Goal: Information Seeking & Learning: Learn about a topic

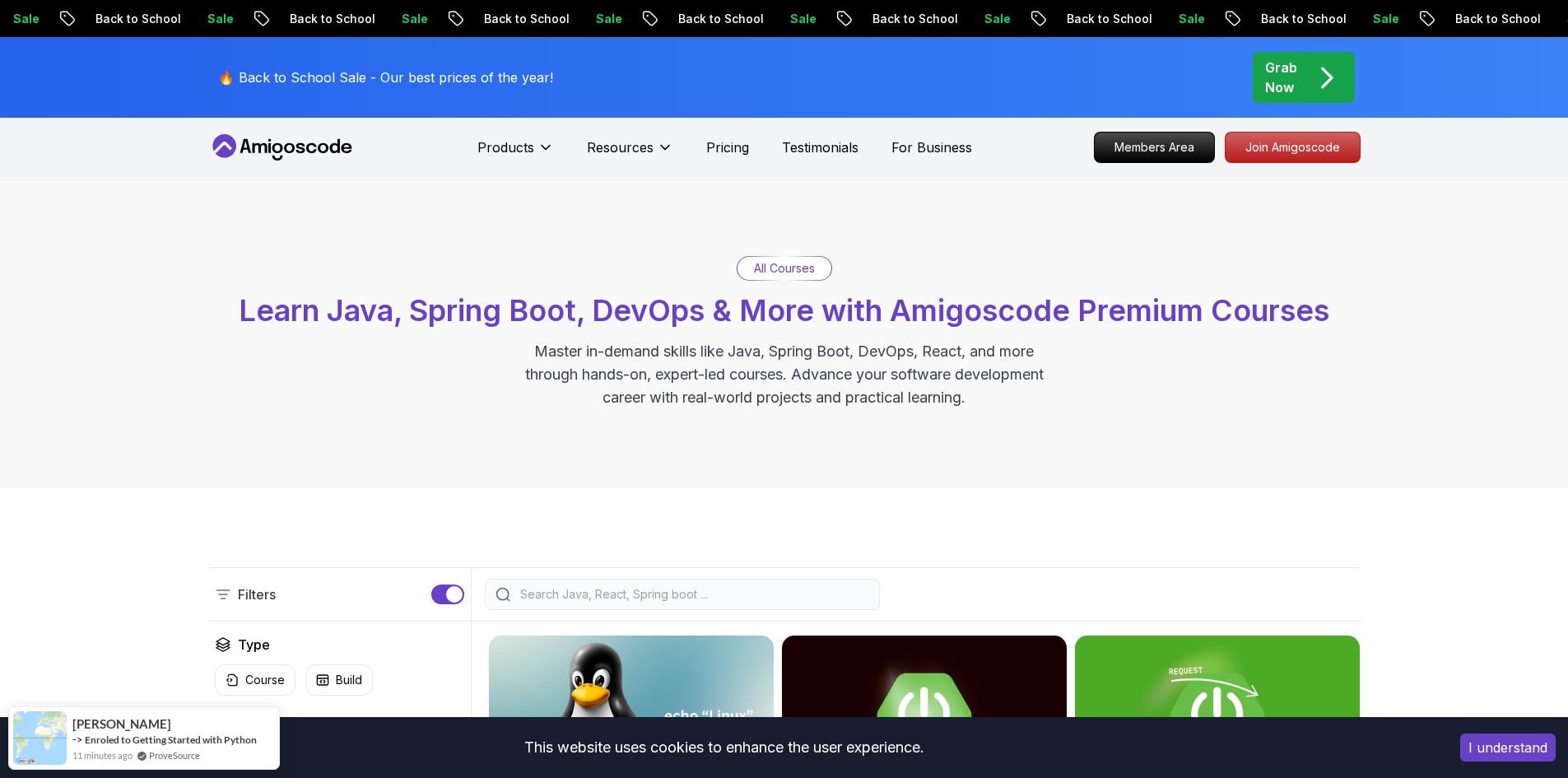
scroll to position [170, 0]
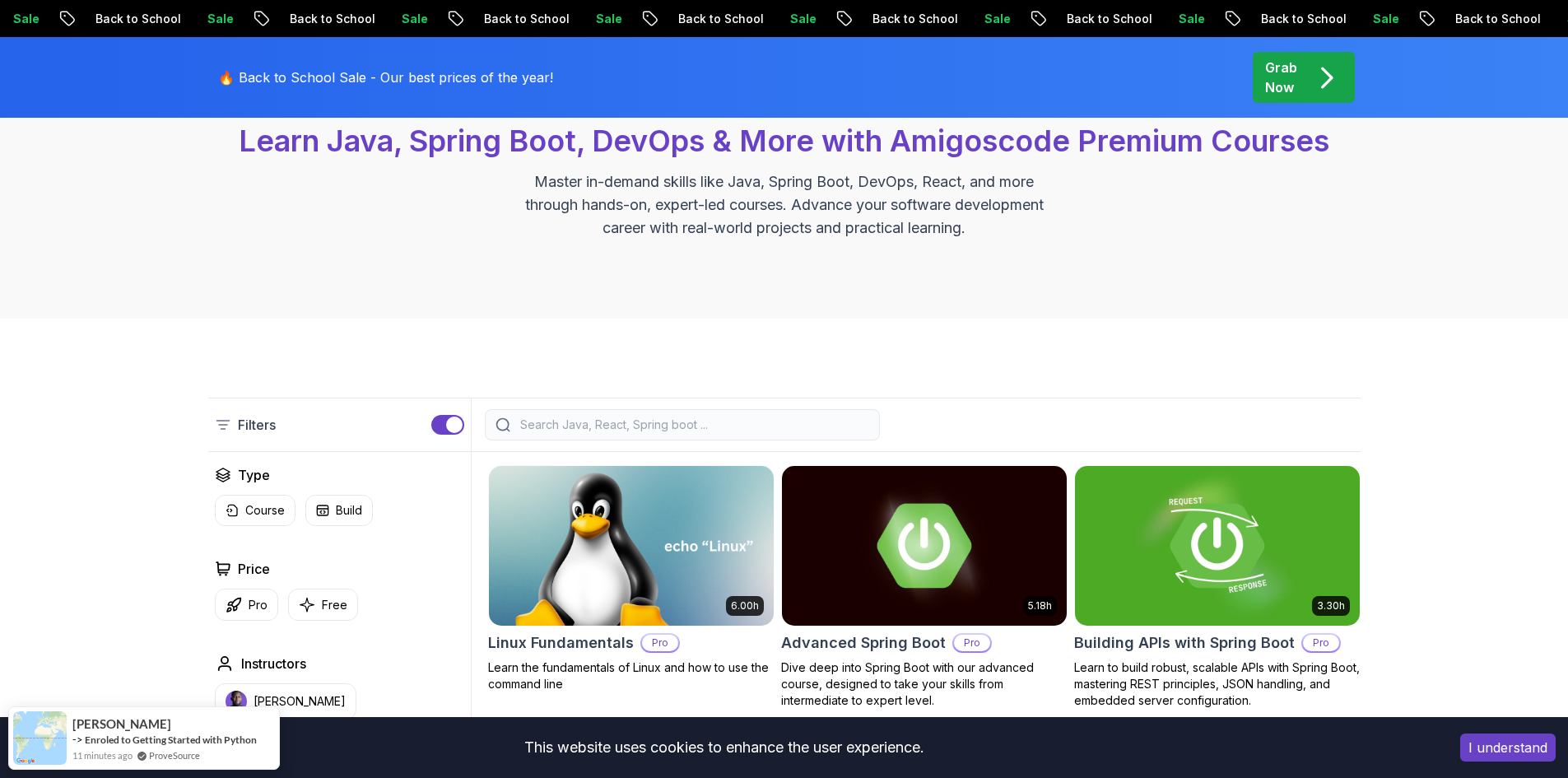
click at [581, 426] on input "search" at bounding box center [693, 425] width 353 height 17
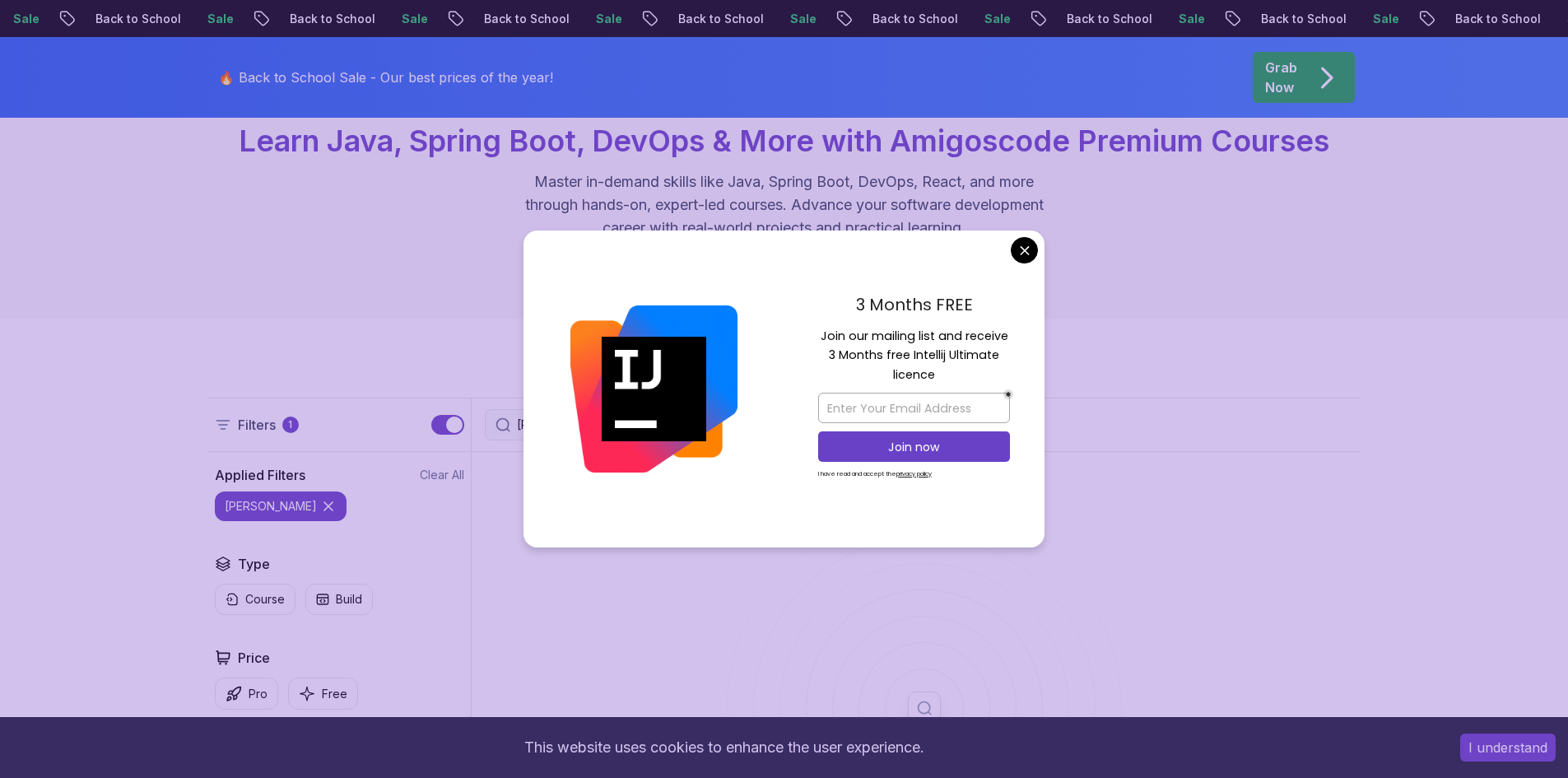
type input "[PERSON_NAME]"
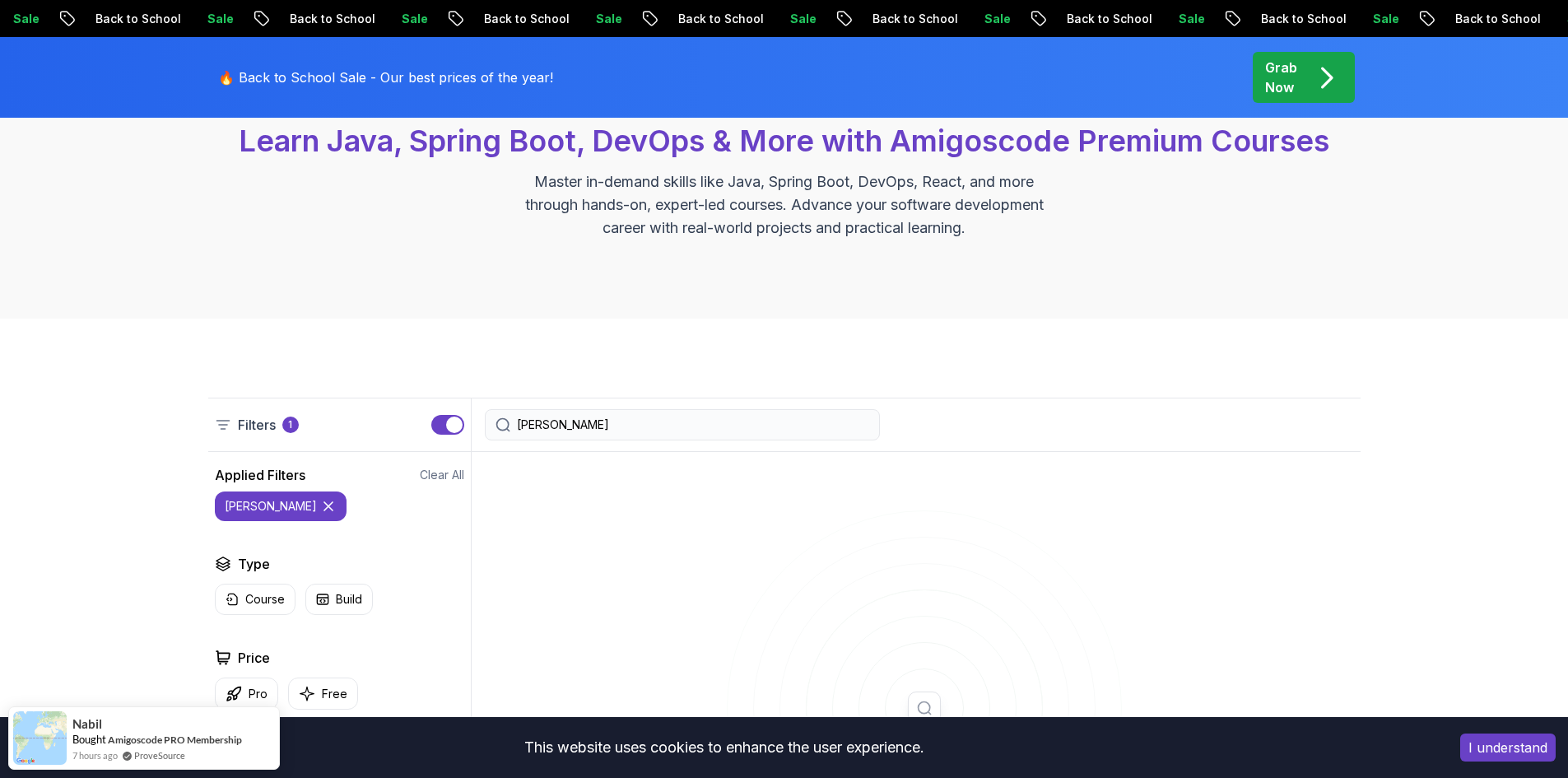
click at [591, 415] on div "[PERSON_NAME]" at bounding box center [682, 425] width 395 height 31
click at [570, 415] on div "[PERSON_NAME]" at bounding box center [682, 425] width 395 height 31
click at [557, 423] on input "[PERSON_NAME]" at bounding box center [693, 425] width 353 height 17
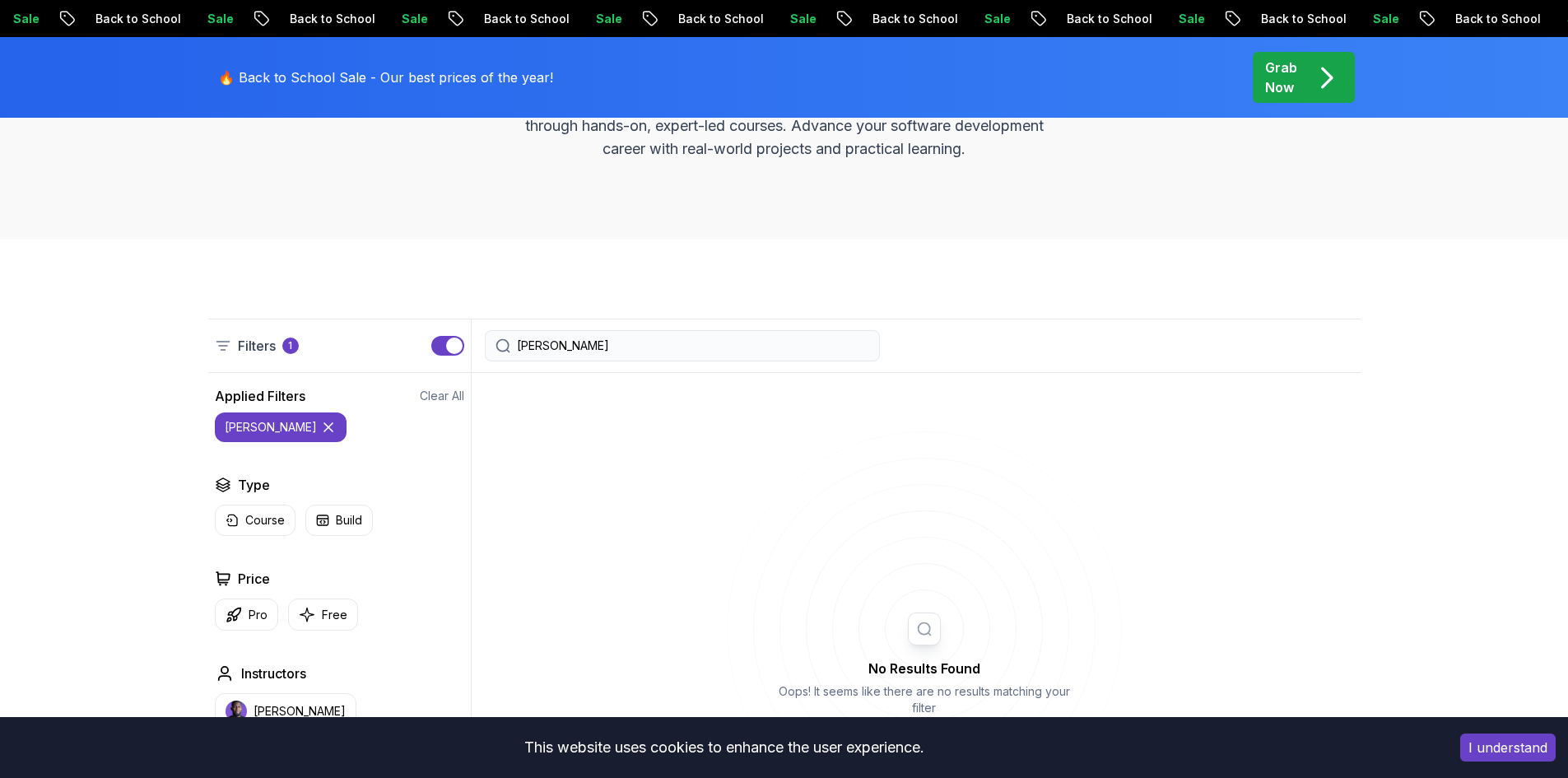
scroll to position [81, 0]
